Goal: Find specific page/section: Find specific page/section

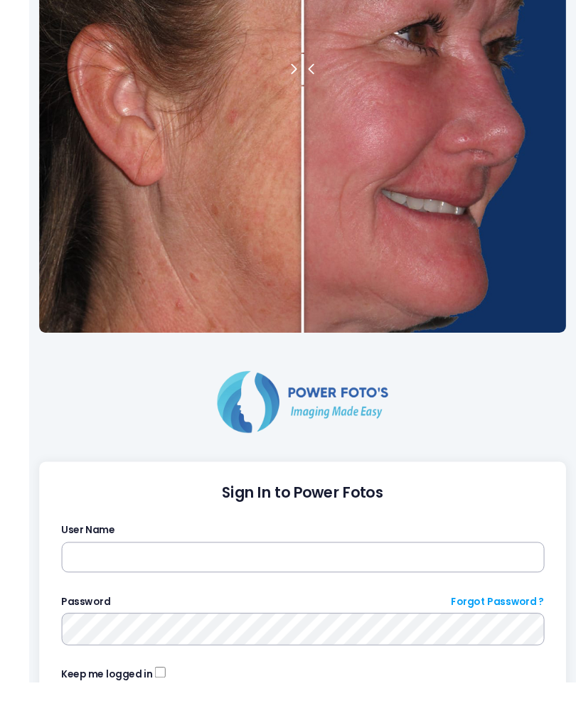
scroll to position [432, 0]
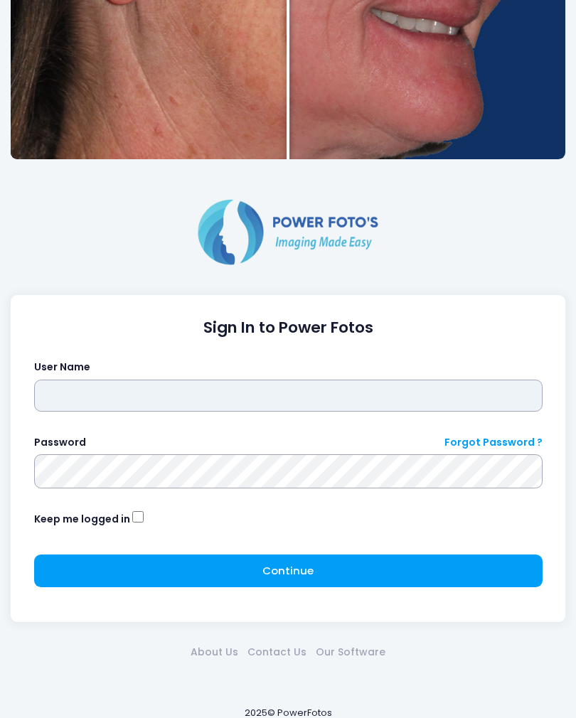
click at [272, 395] on input "text" at bounding box center [288, 396] width 508 height 33
type input "*****"
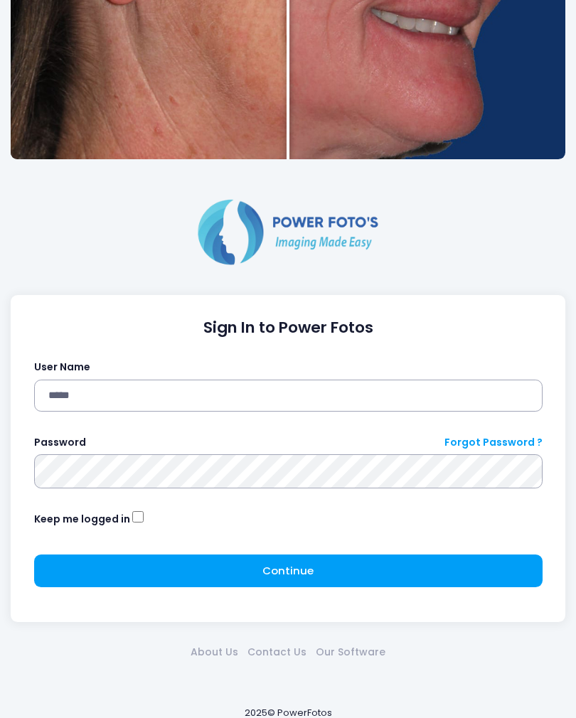
click button "submit" at bounding box center [0, 0] width 0 height 0
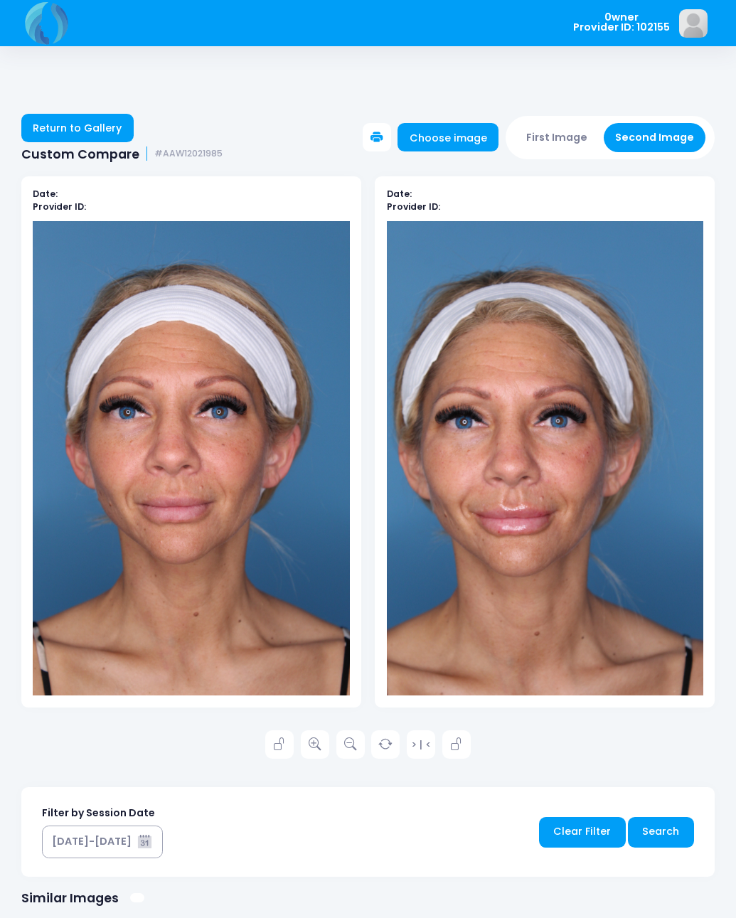
scroll to position [14, 0]
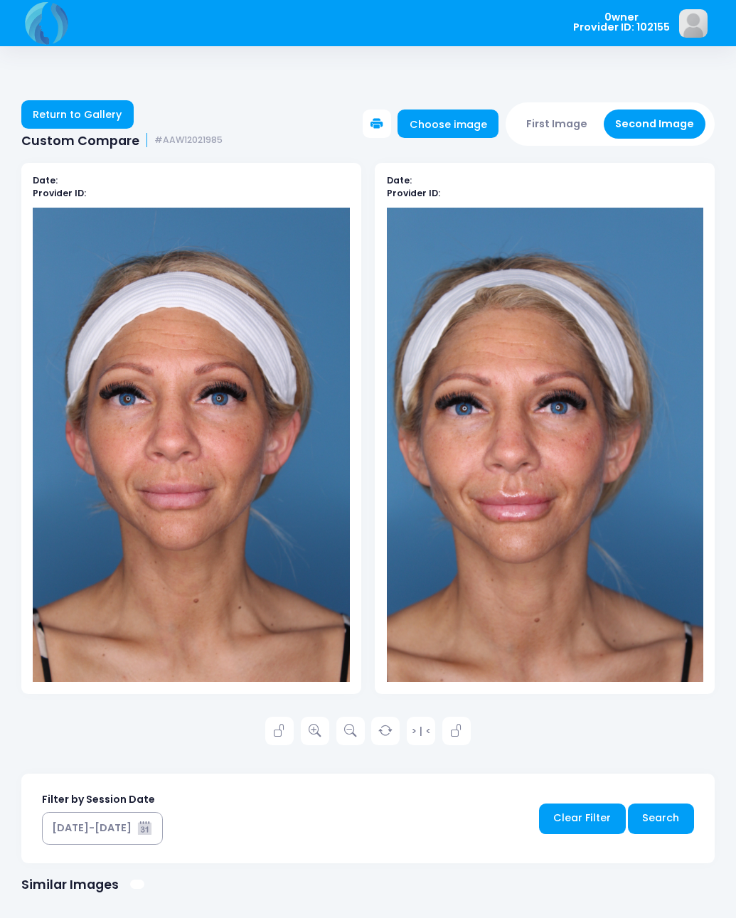
click at [96, 102] on link "Return to Gallery" at bounding box center [77, 114] width 112 height 28
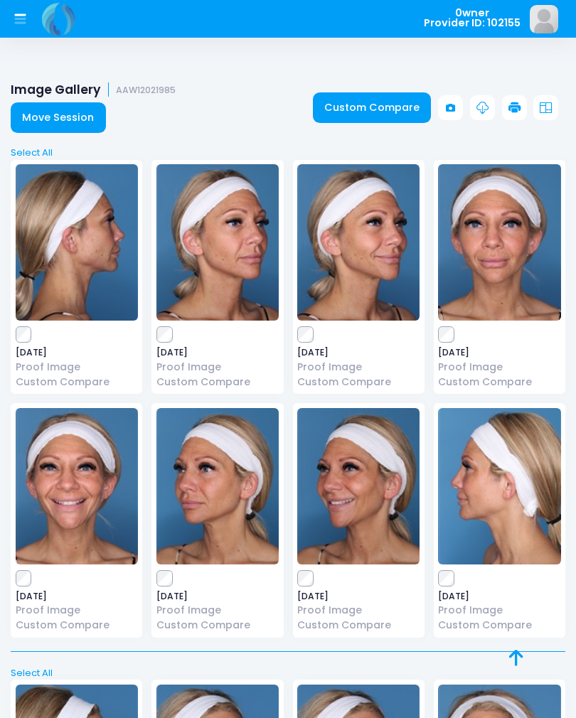
click at [379, 107] on link "Custom Compare" at bounding box center [372, 107] width 119 height 31
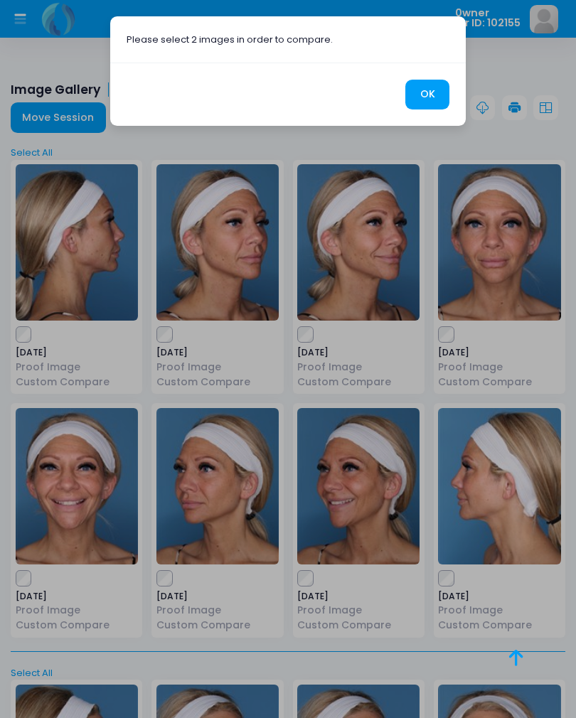
click at [427, 89] on button "OK" at bounding box center [427, 95] width 44 height 31
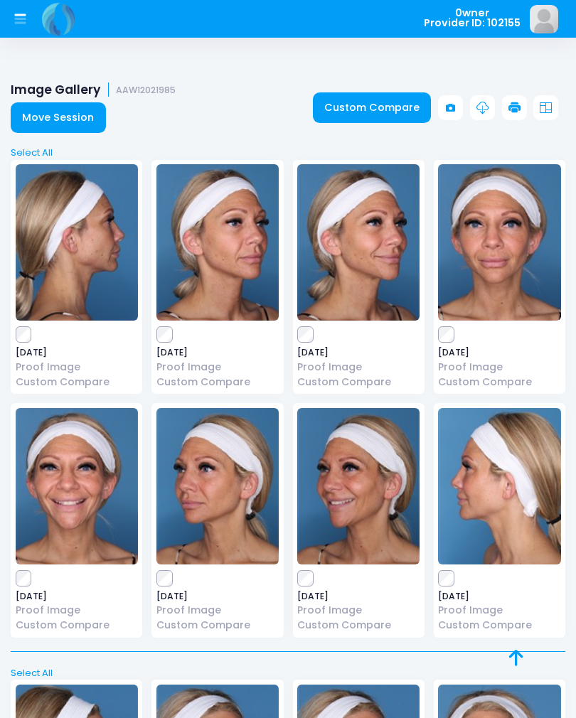
click at [23, 7] on button at bounding box center [20, 19] width 28 height 28
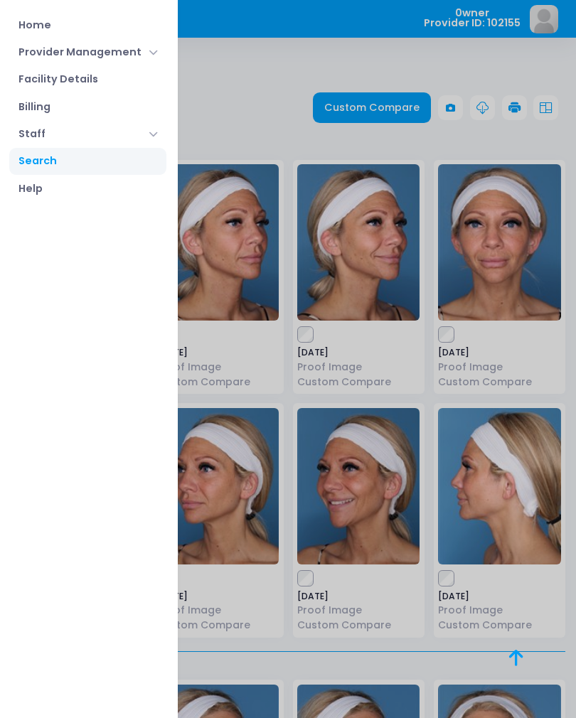
click at [53, 28] on link "Home" at bounding box center [87, 24] width 157 height 27
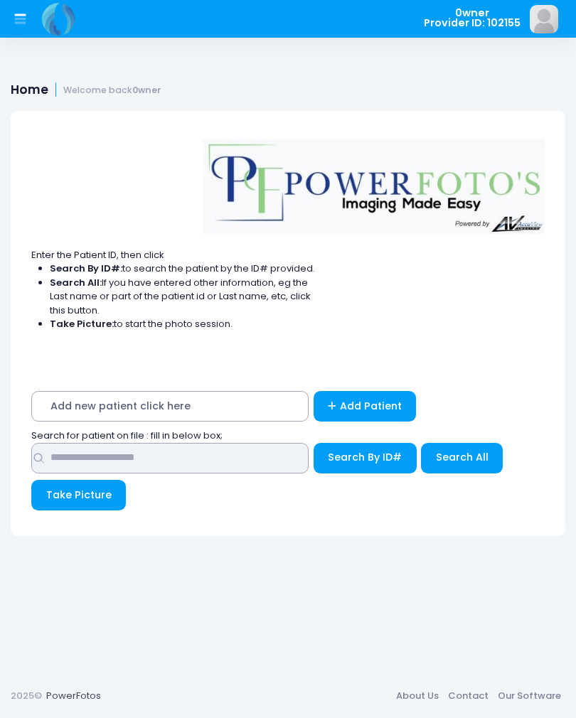
click at [229, 461] on input "text" at bounding box center [169, 458] width 277 height 31
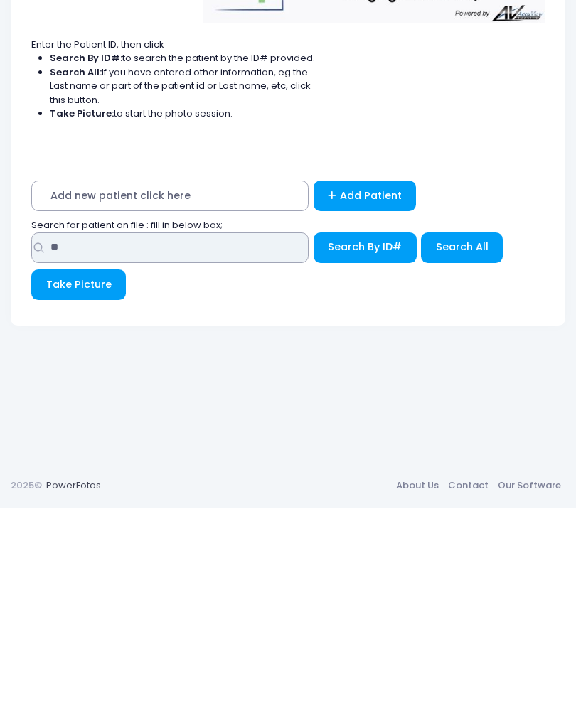
type input "*"
type input "****"
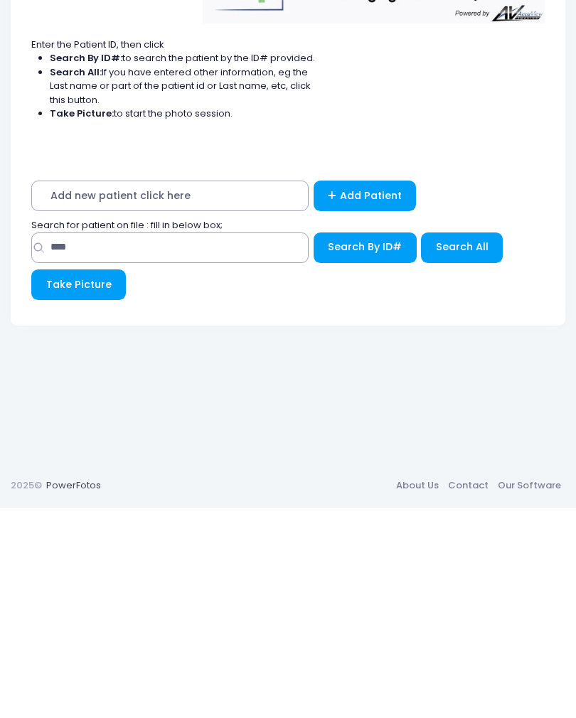
click at [466, 450] on span "Search All" at bounding box center [462, 457] width 53 height 14
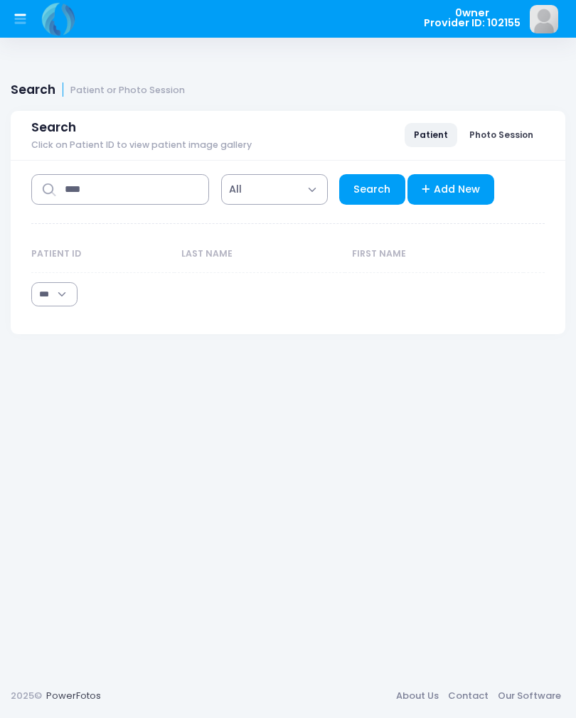
select select "***"
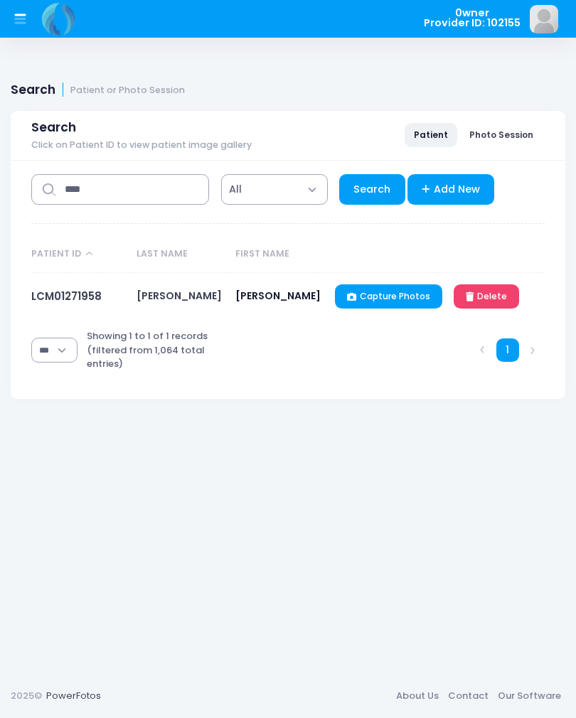
click at [77, 294] on link "LCM01271958" at bounding box center [66, 296] width 70 height 15
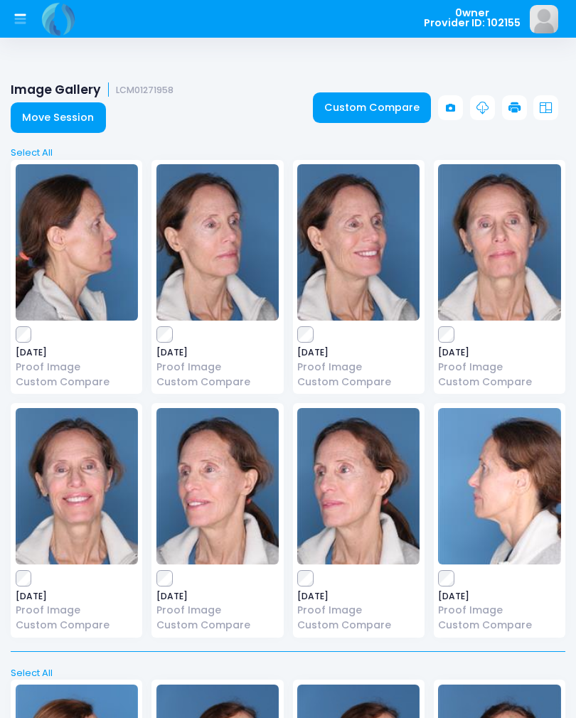
click at [393, 106] on link "Custom Compare" at bounding box center [372, 107] width 119 height 31
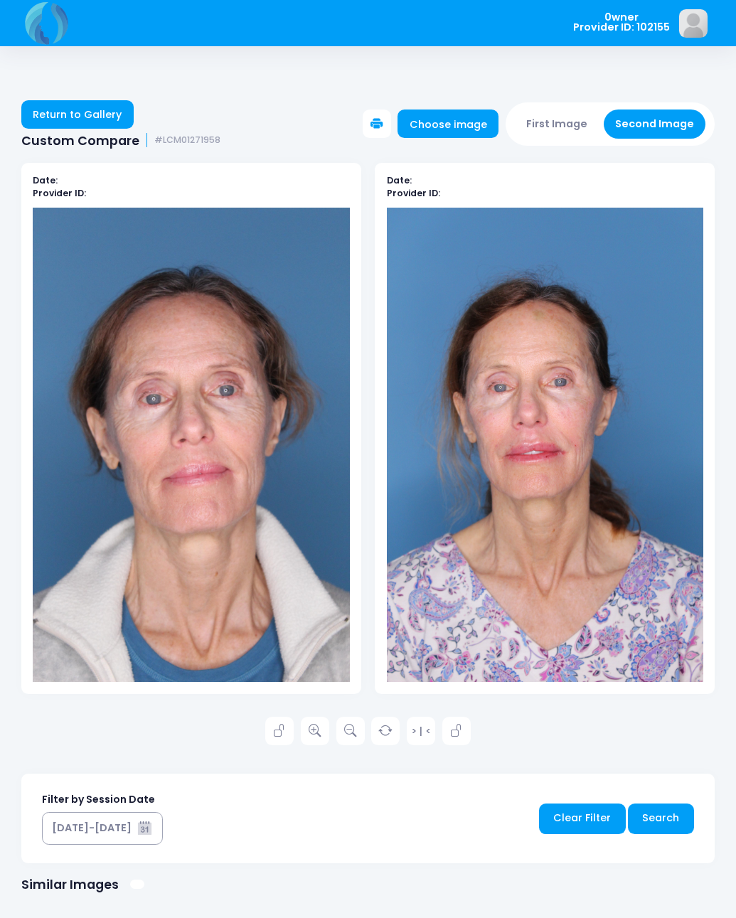
scroll to position [13, 0]
